Goal: Task Accomplishment & Management: Manage account settings

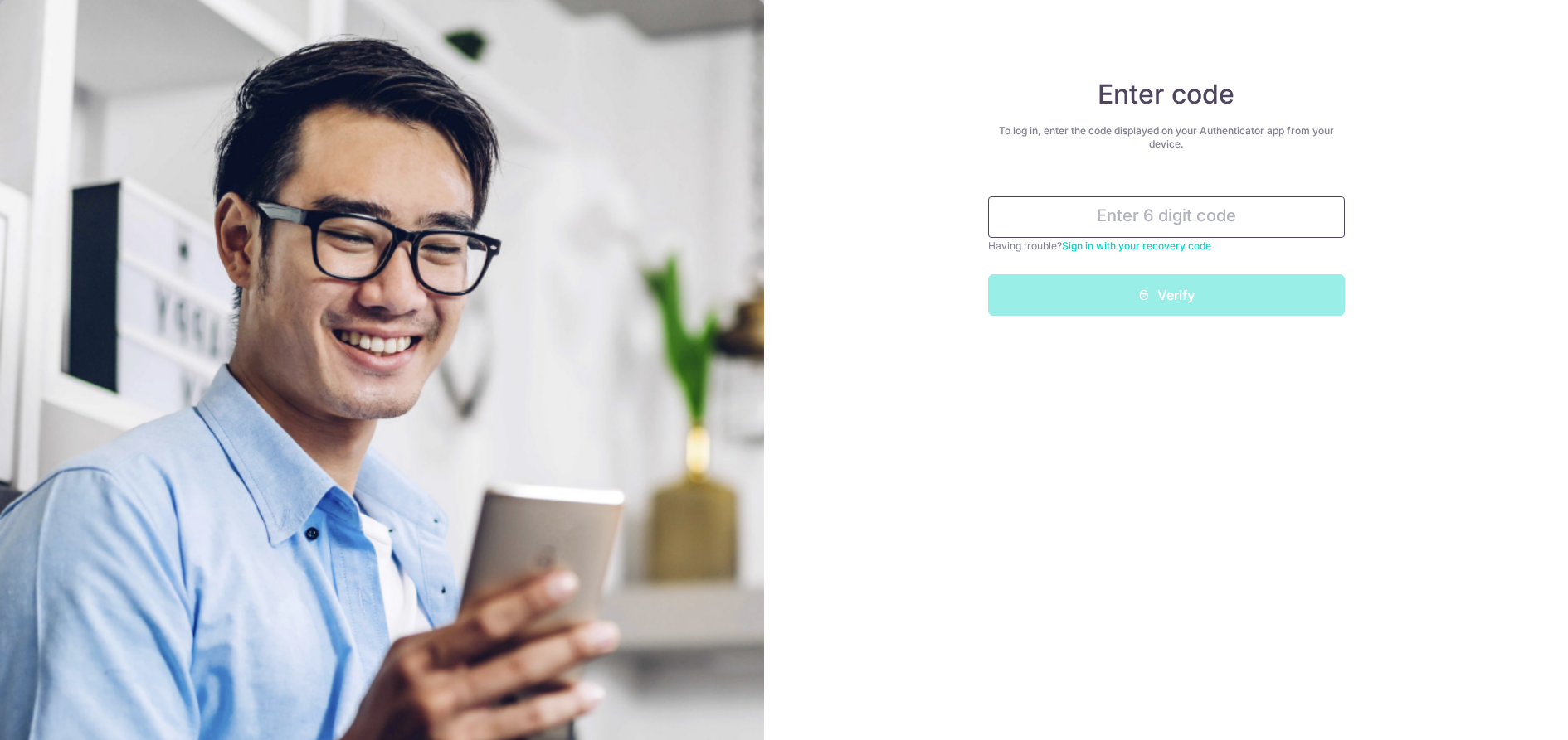
click at [1167, 206] on input "text" at bounding box center [1166, 217] width 356 height 41
type input "!"
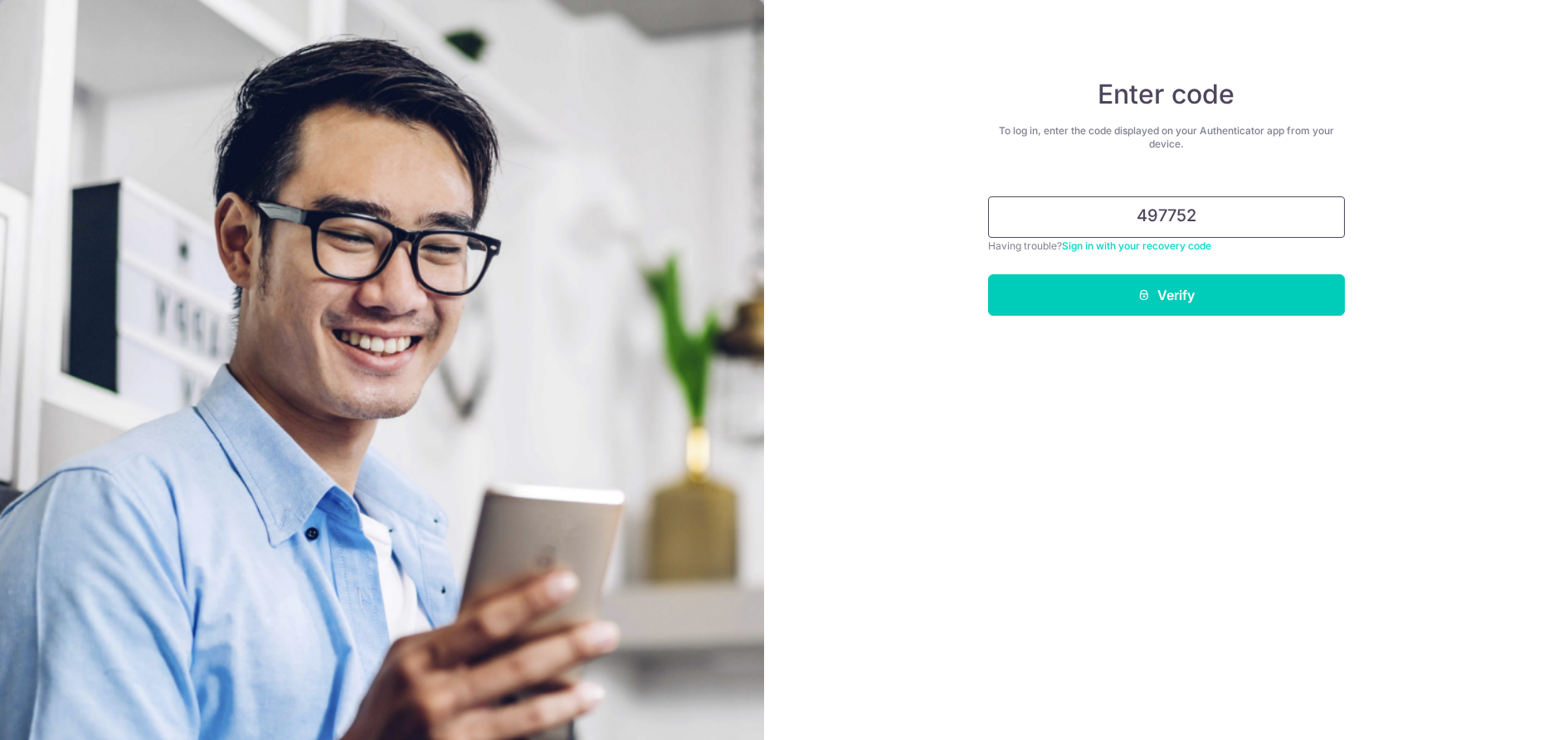
type input "497752"
click at [988, 274] on button "Verify" at bounding box center [1166, 295] width 356 height 41
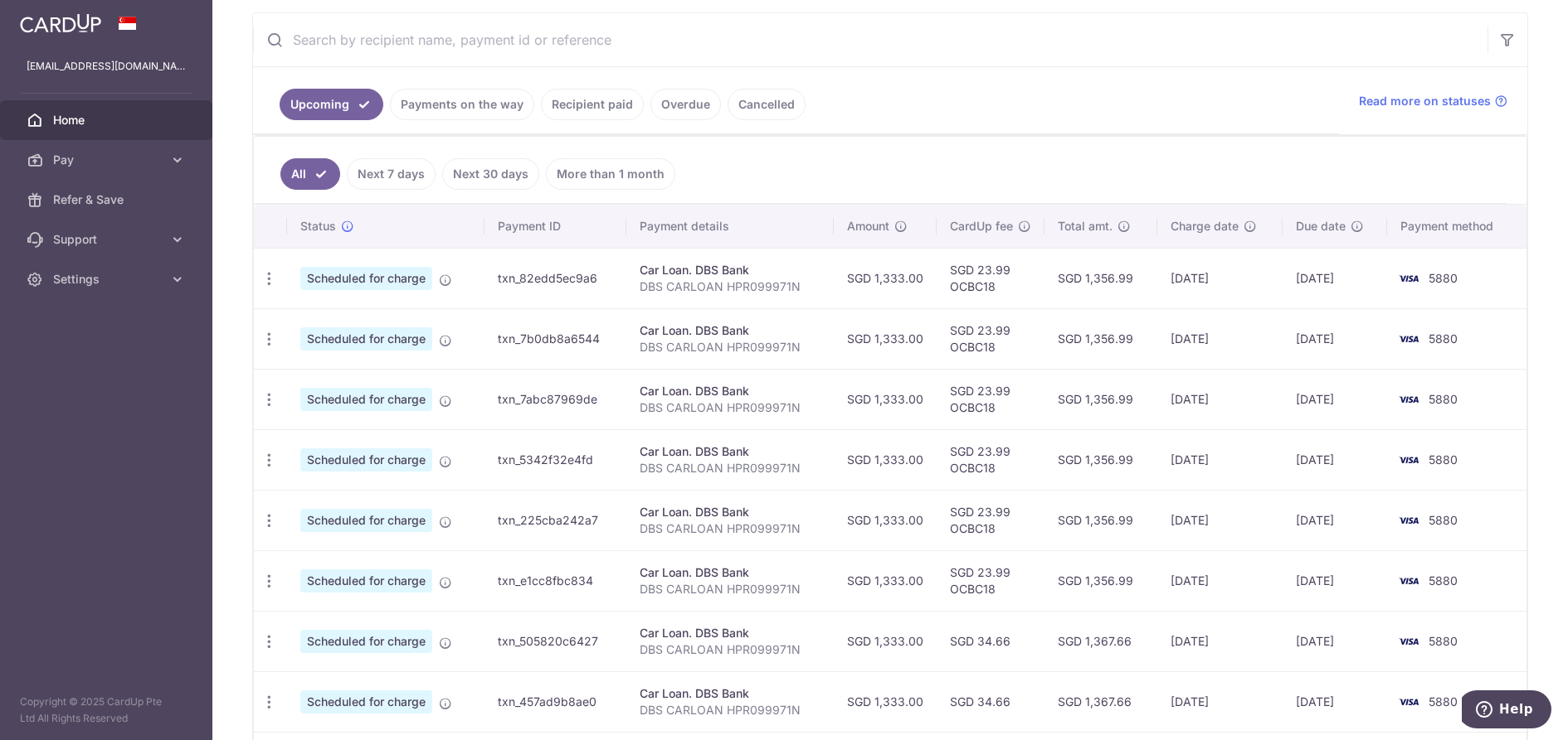
scroll to position [305, 0]
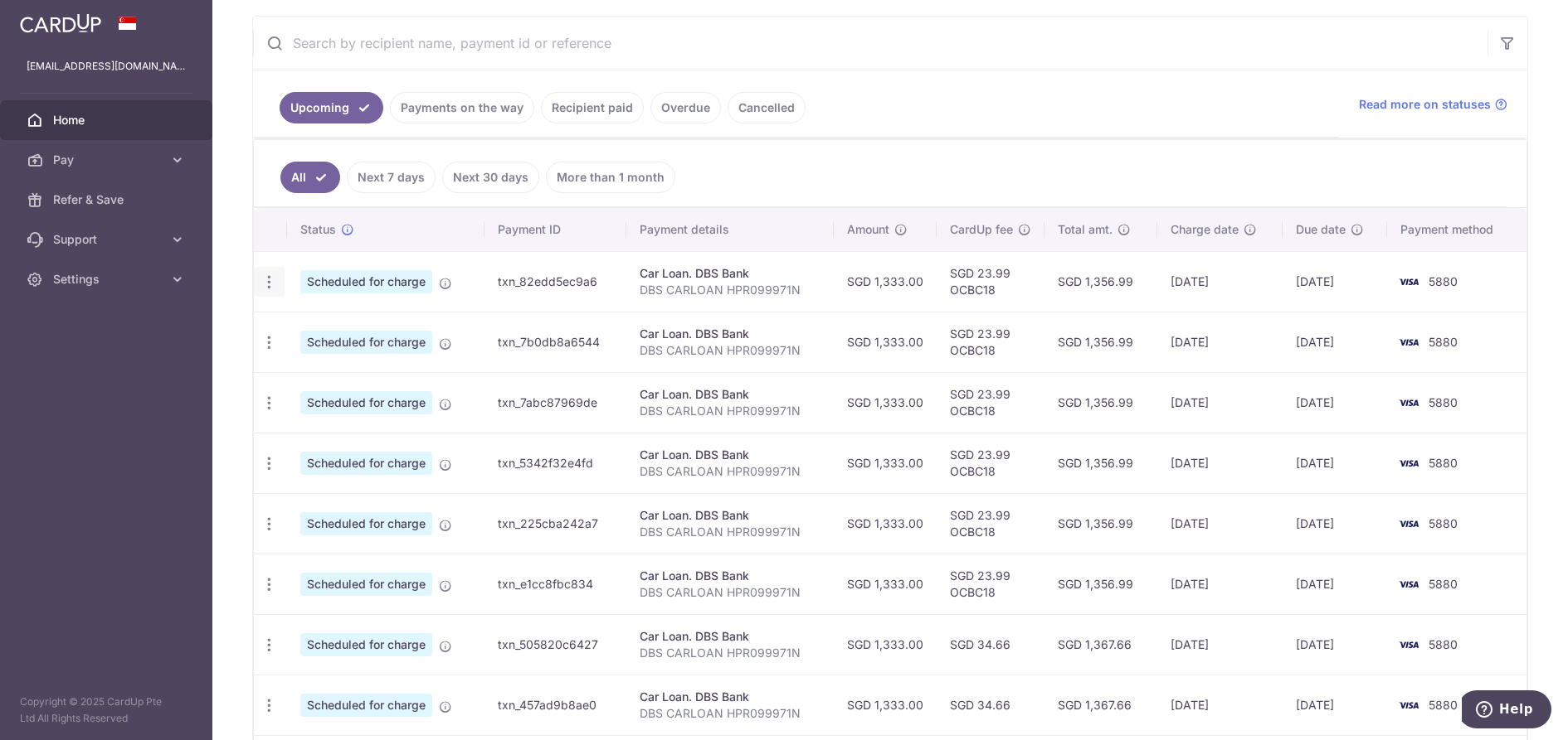
click at [274, 288] on icon "button" at bounding box center [269, 282] width 17 height 17
click at [843, 168] on ul "All Next 7 days Next 30 days More than 1 month" at bounding box center [880, 173] width 1252 height 67
